Goal: Go to known website: Access a specific website the user already knows

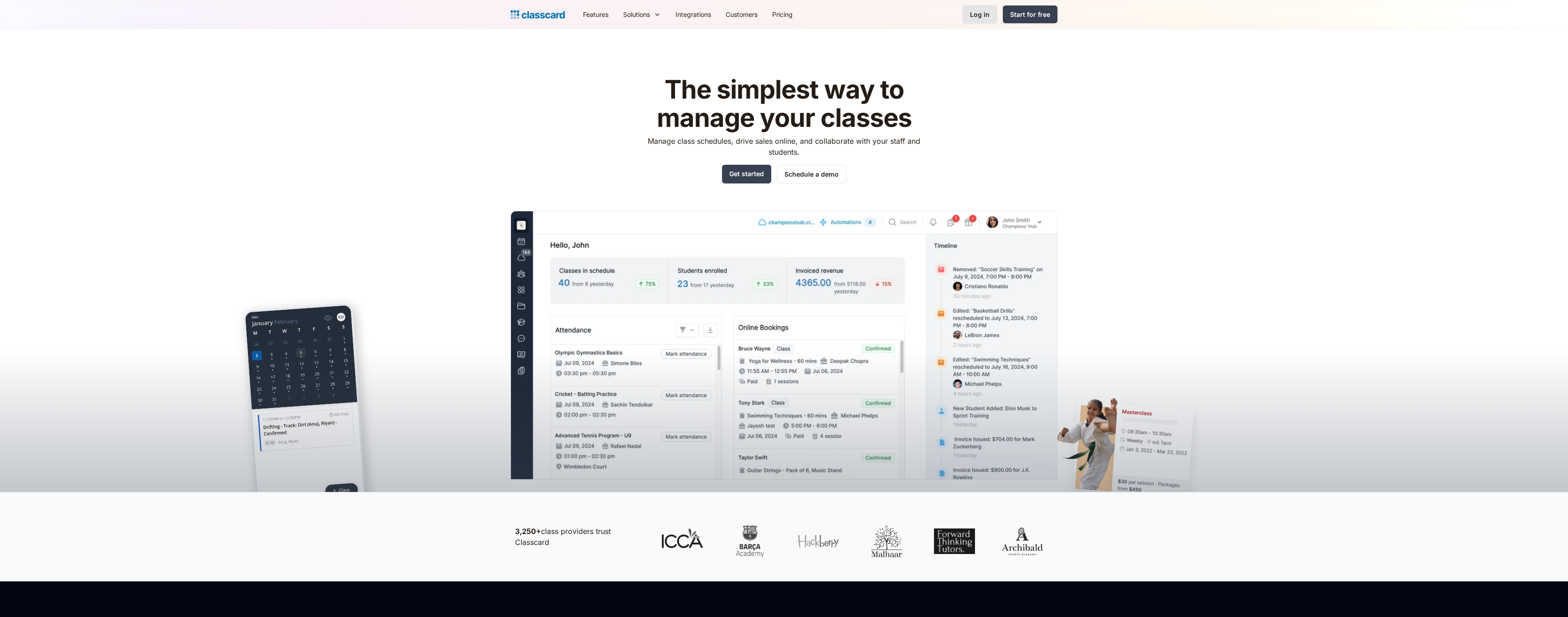
click at [987, 13] on div "Log in" at bounding box center [980, 14] width 19 height 10
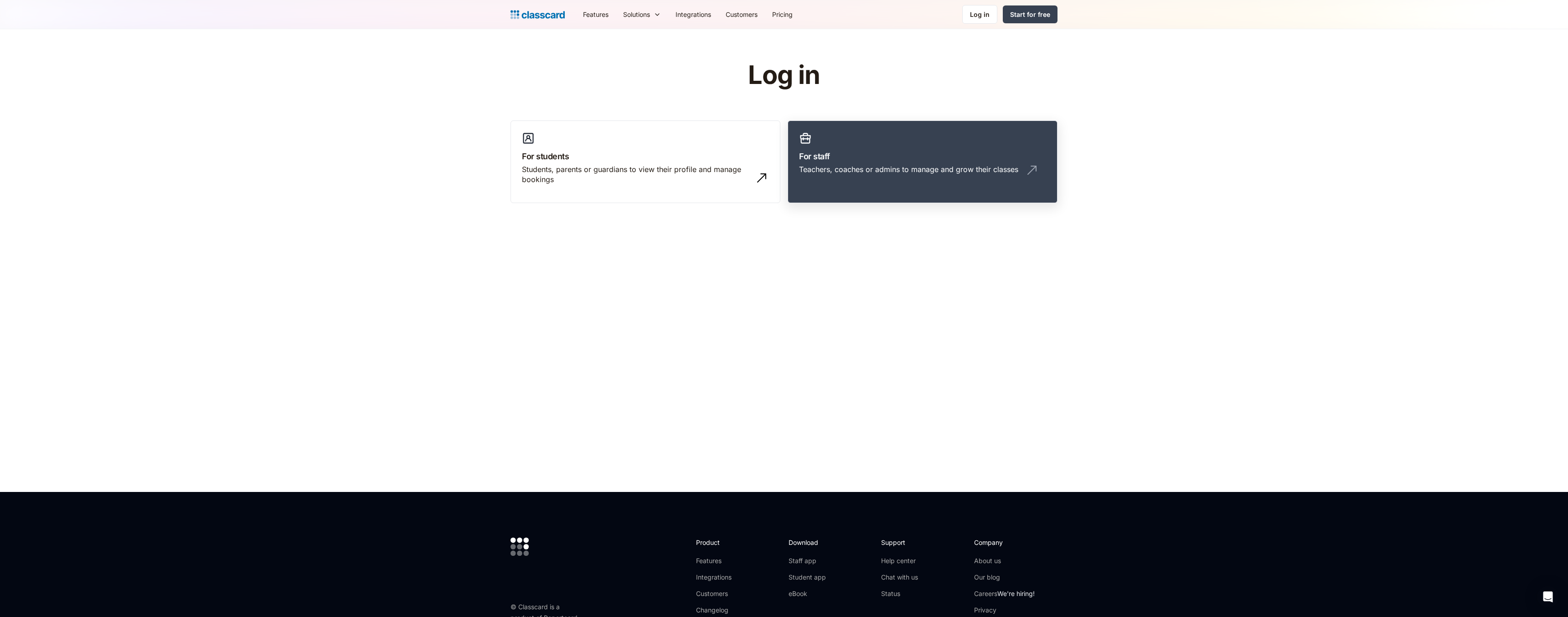
click at [906, 170] on div "Teachers, coaches or admins to manage and grow their classes" at bounding box center [909, 169] width 219 height 10
